Goal: Task Accomplishment & Management: Use online tool/utility

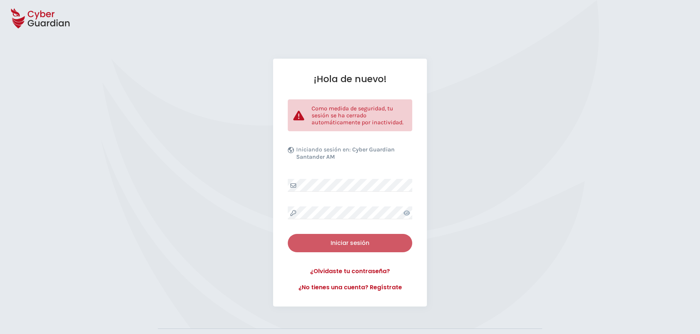
click at [365, 244] on div "Iniciar sesión" at bounding box center [350, 243] width 114 height 9
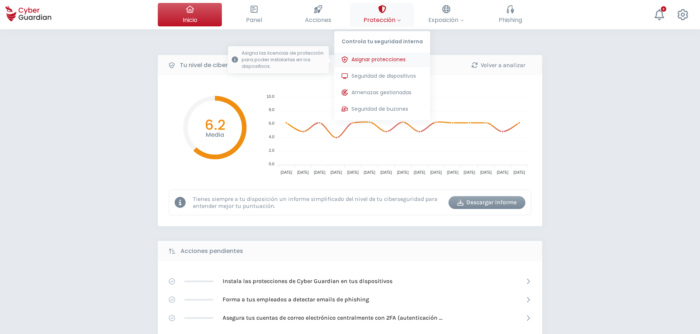
click at [401, 60] on span "Asignar protecciones" at bounding box center [379, 60] width 54 height 8
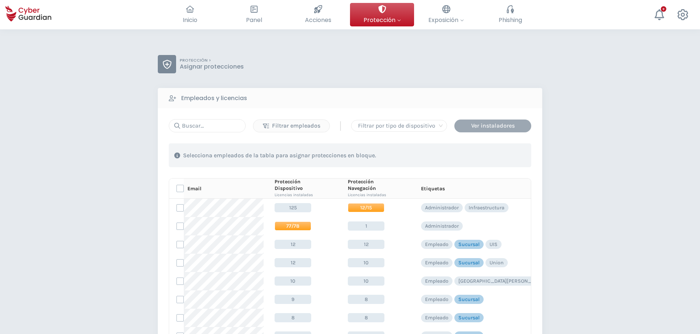
click at [474, 129] on div "Ver instaladores" at bounding box center [493, 125] width 66 height 9
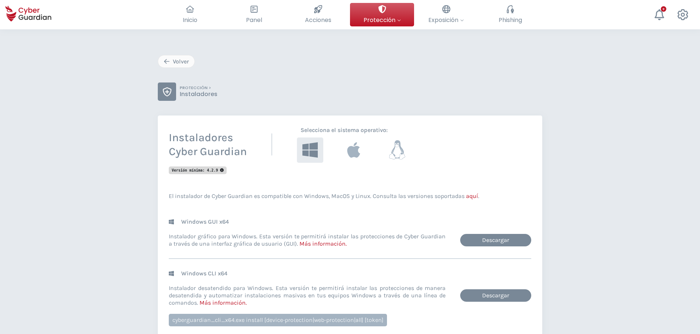
click at [396, 148] on icon at bounding box center [397, 149] width 17 height 19
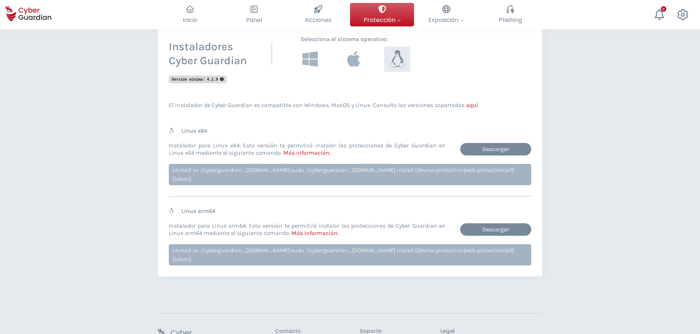
scroll to position [91, 0]
drag, startPoint x: 172, startPoint y: 170, endPoint x: 486, endPoint y: 171, distance: 314.3
click at [486, 171] on div "Linux x64 Instalador para Linux x64. Esta versión te permitirá instalar las pro…" at bounding box center [350, 161] width 363 height 69
copy div "chmod +x ./cyberguardian_[DOMAIN_NAME];sudo ./cyberguardian_[DOMAIN_NAME] insta…"
click at [462, 116] on div "Instaladores Cyber Guardian Selecciona el sistema operativo : Versión mínima: 4…" at bounding box center [350, 150] width 363 height 230
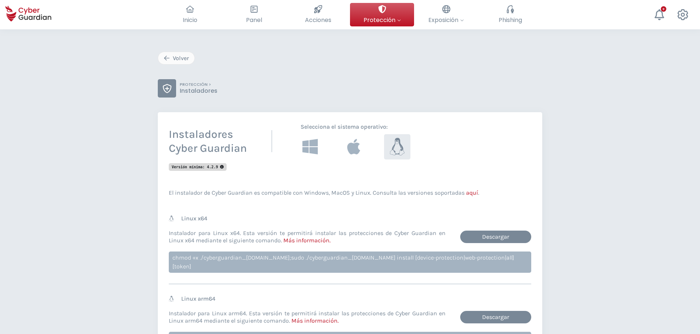
scroll to position [3, 0]
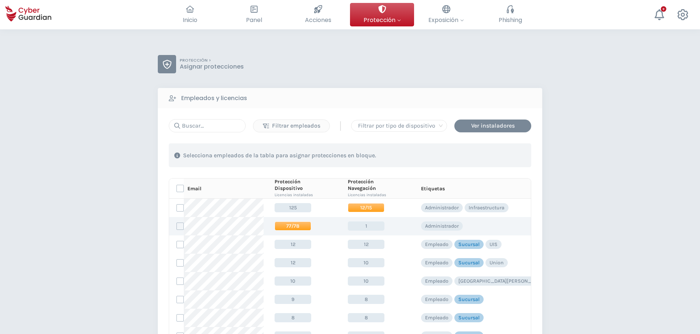
click at [292, 229] on span "77/78" at bounding box center [293, 225] width 37 height 9
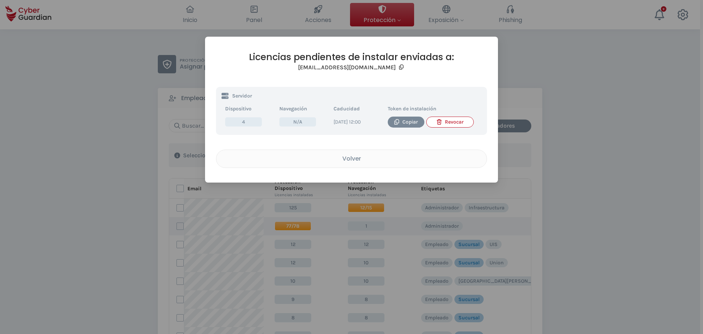
click at [292, 229] on div "Licencias pendientes de instalar enviadas a: [EMAIL_ADDRESS][DOMAIN_NAME] Servi…" at bounding box center [351, 167] width 703 height 334
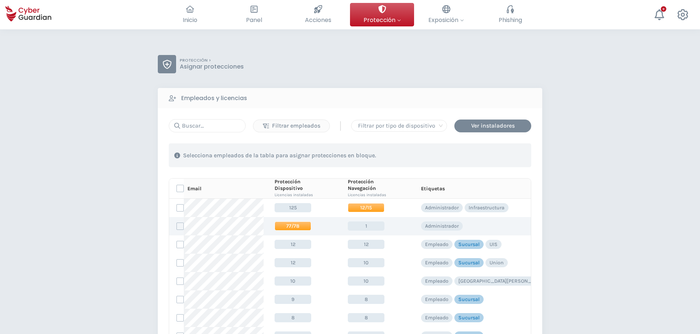
click at [298, 221] on span "77/78" at bounding box center [293, 225] width 37 height 9
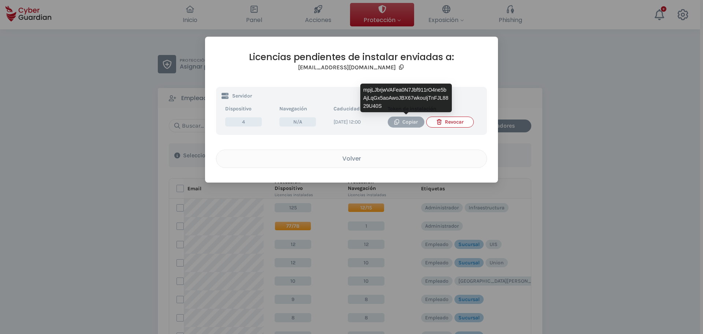
click at [403, 125] on div "Copiar" at bounding box center [406, 122] width 26 height 8
